Goal: Task Accomplishment & Management: Use online tool/utility

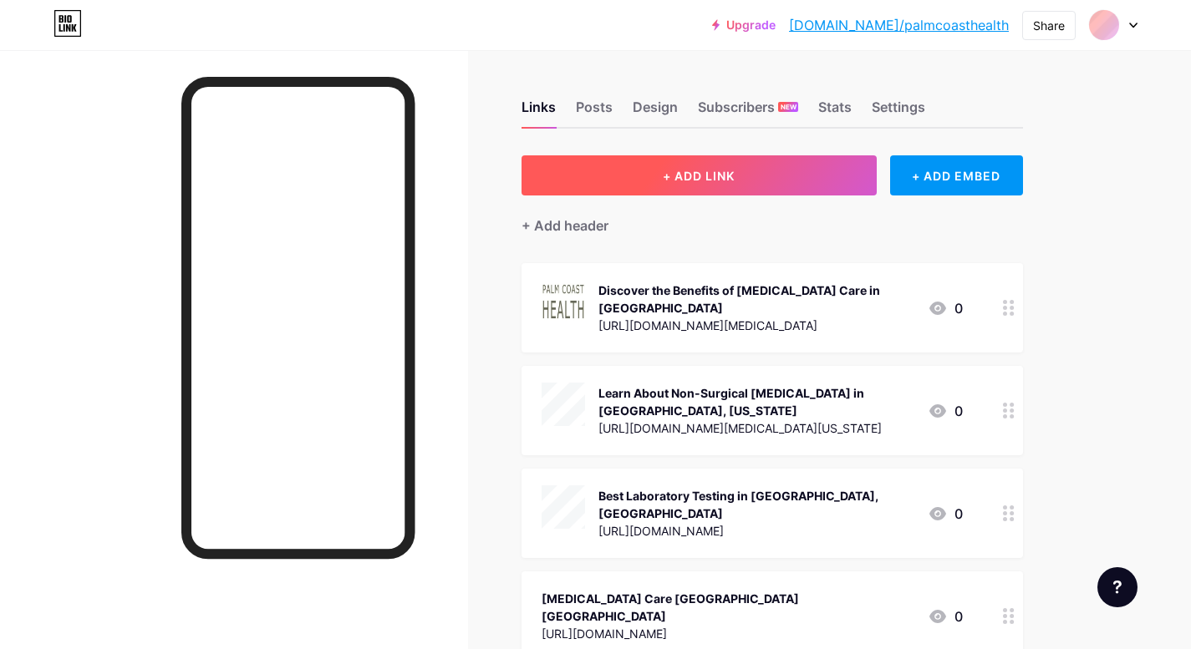
click at [734, 171] on span "+ ADD LINK" at bounding box center [699, 176] width 72 height 14
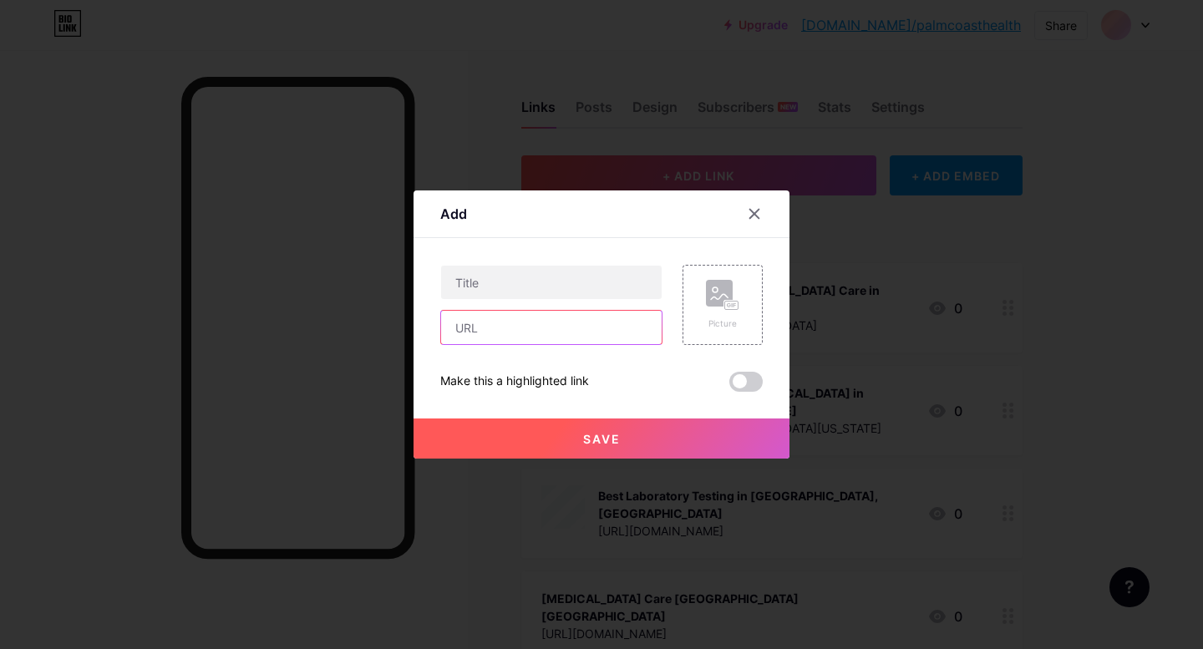
click at [527, 325] on input "text" at bounding box center [551, 327] width 221 height 33
paste input "[URL][DOMAIN_NAME]"
type input "[URL][DOMAIN_NAME]"
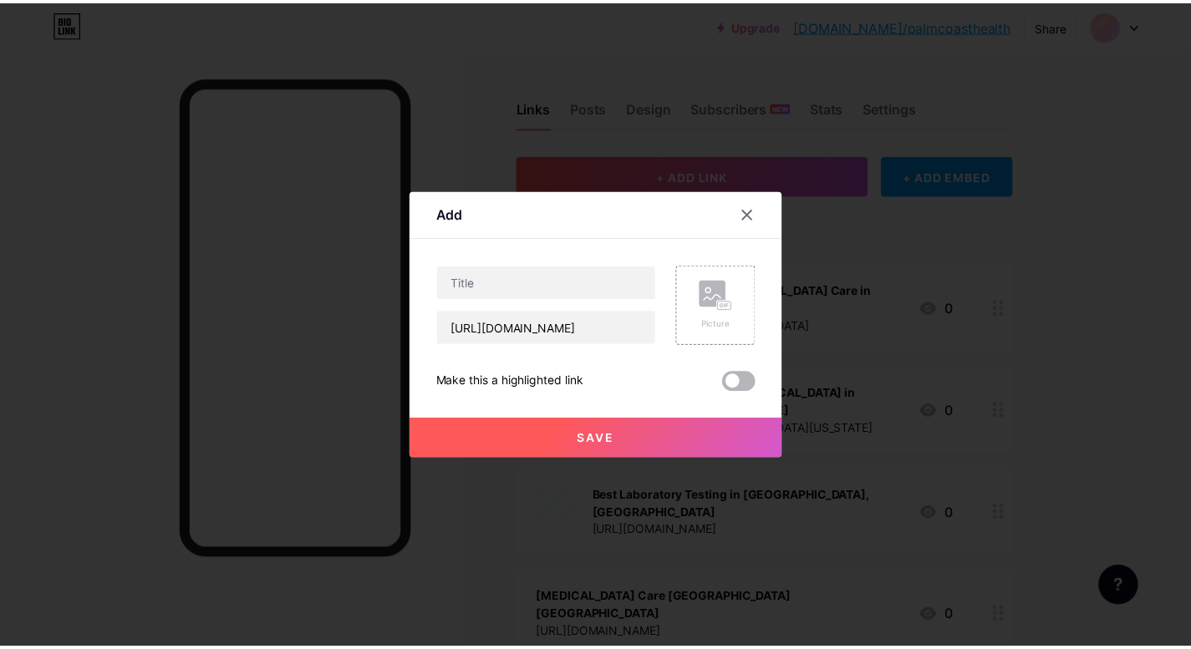
scroll to position [0, 0]
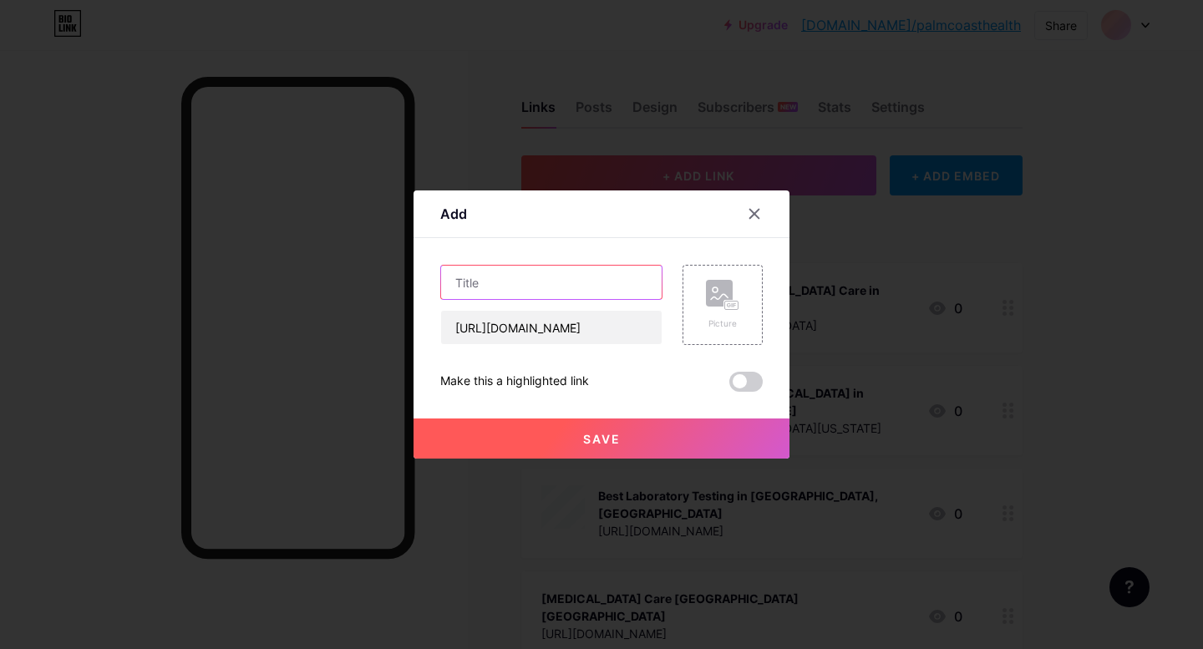
click at [552, 287] on input "text" at bounding box center [551, 282] width 221 height 33
paste input "Myofascial Therapy Near Me"
type input "Myofascial Therapy Near Me"
click at [712, 309] on icon at bounding box center [722, 295] width 33 height 31
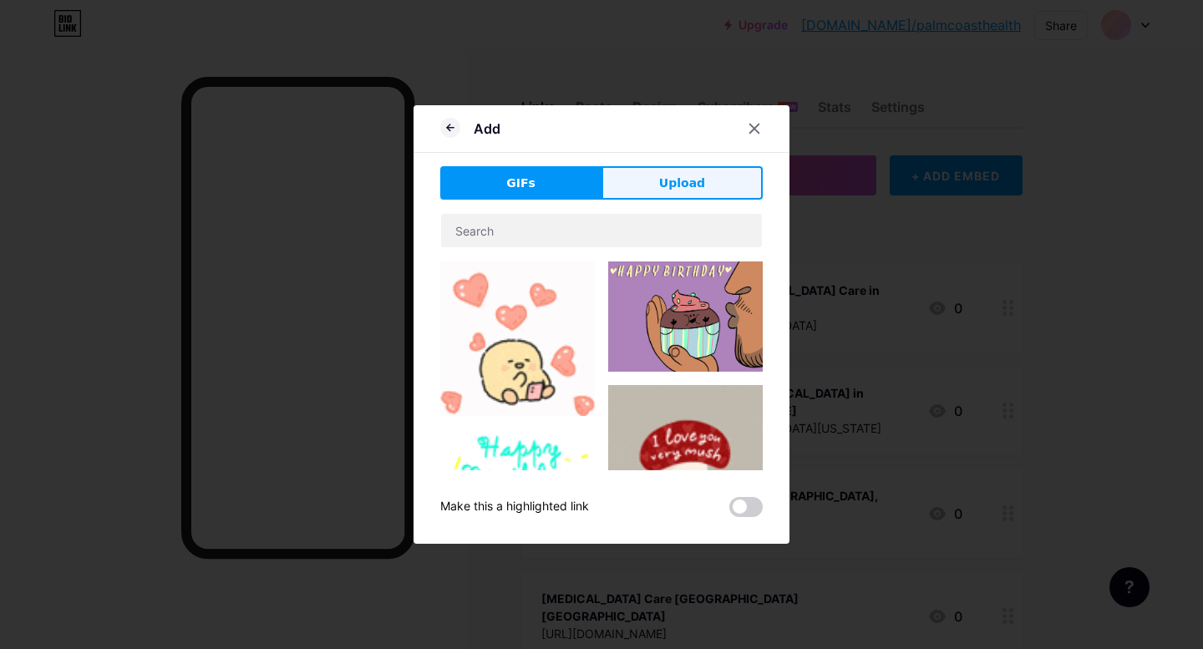
click at [680, 189] on span "Upload" at bounding box center [682, 184] width 46 height 18
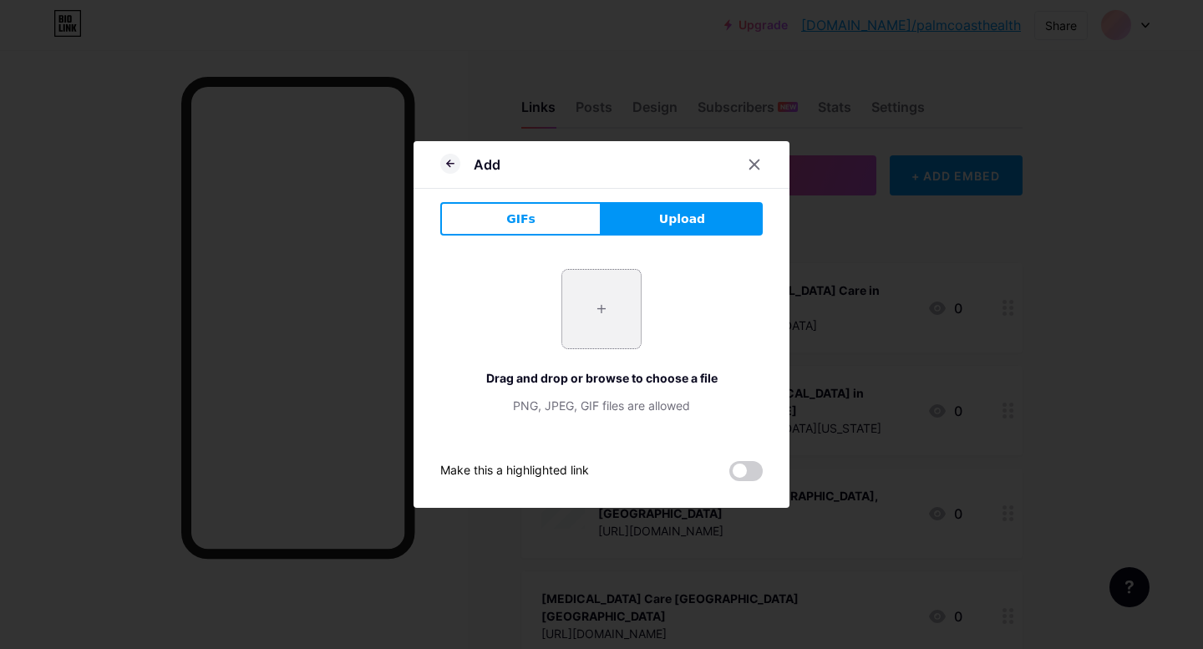
click at [609, 297] on input "file" at bounding box center [601, 309] width 79 height 79
type input "C:\fakepath\2.png"
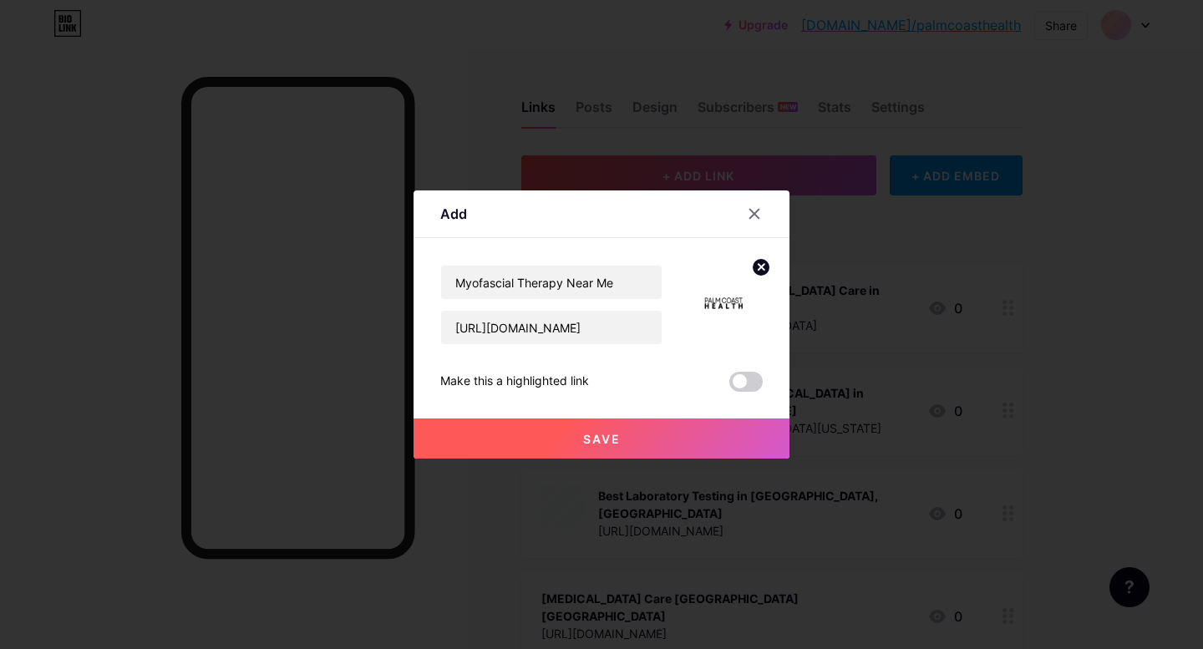
click at [632, 433] on button "Save" at bounding box center [602, 439] width 376 height 40
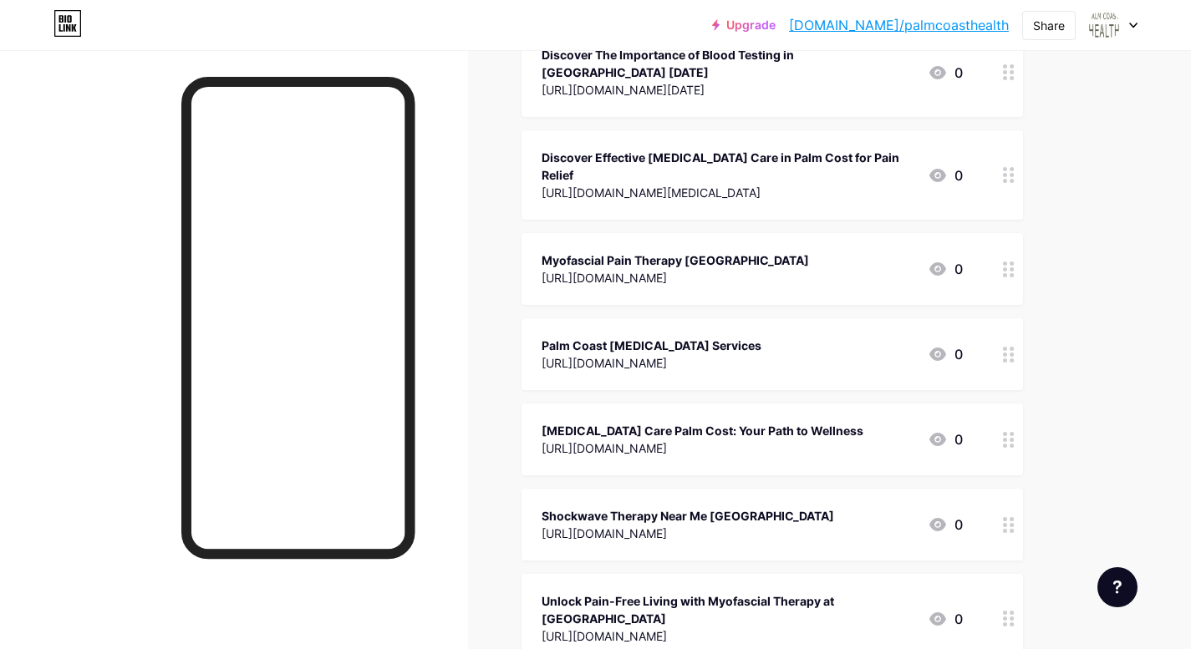
scroll to position [631, 0]
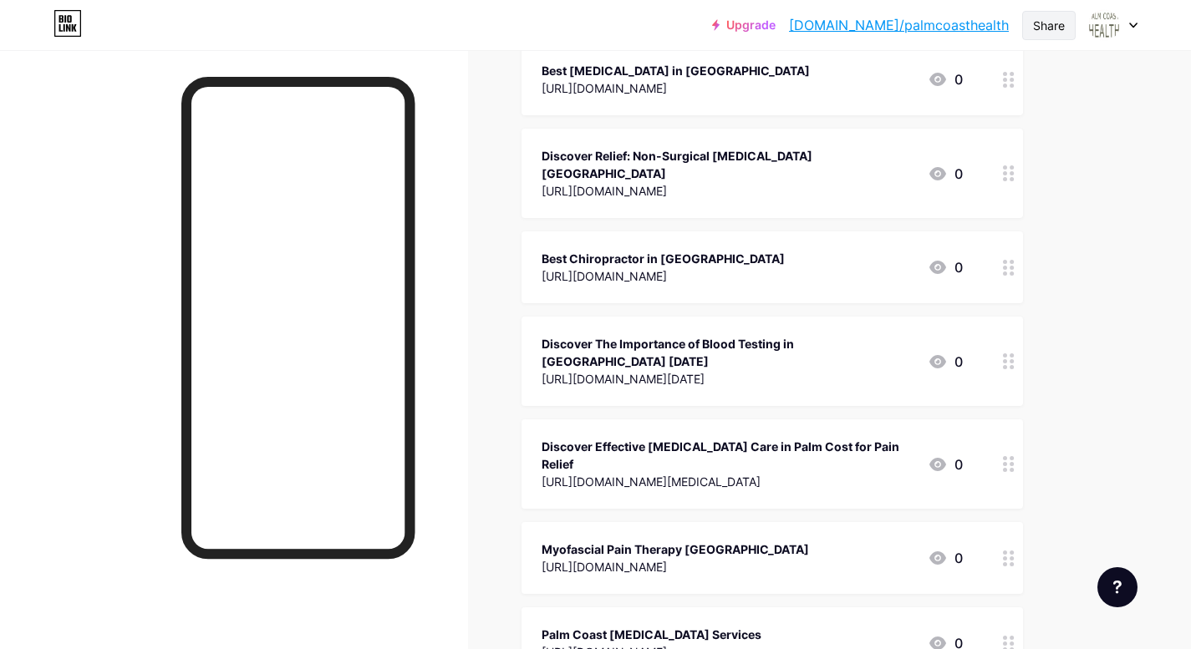
click at [1051, 24] on div "Share" at bounding box center [1049, 26] width 32 height 18
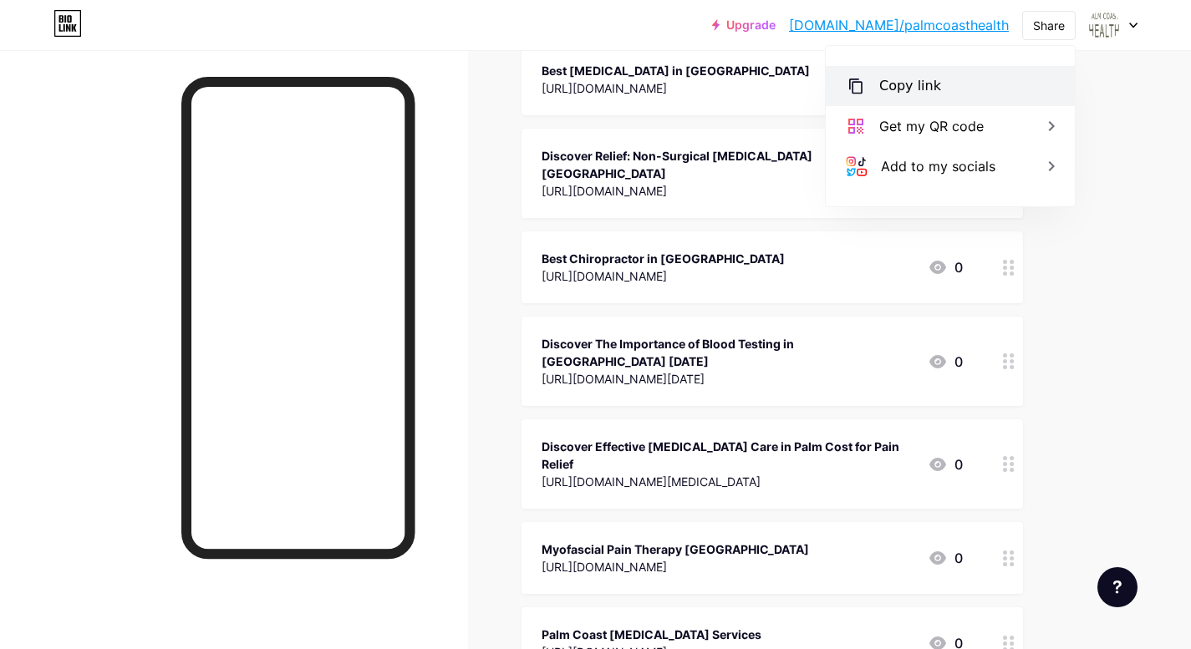
click at [939, 89] on div "Copy link" at bounding box center [949, 86] width 249 height 40
